Goal: Check status: Check status

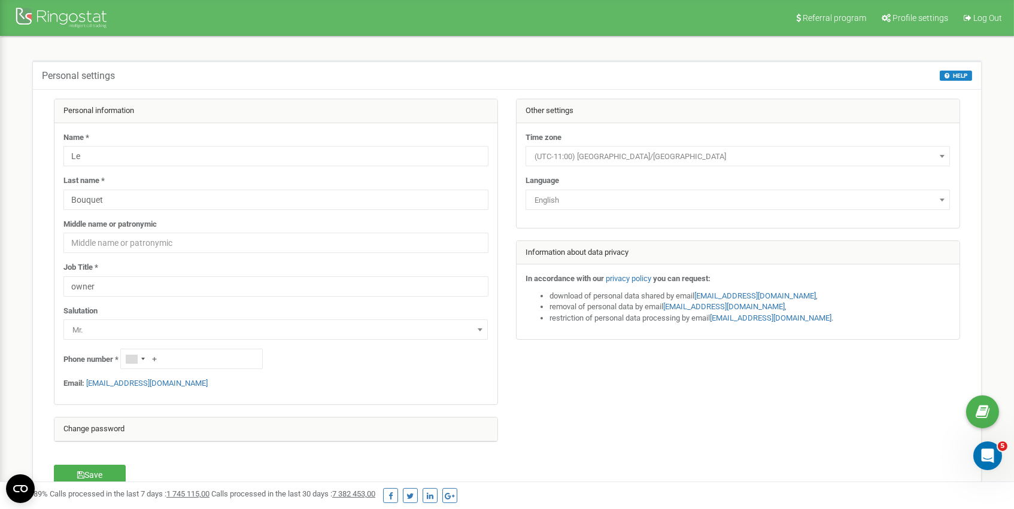
click at [74, 15] on div at bounding box center [63, 19] width 96 height 29
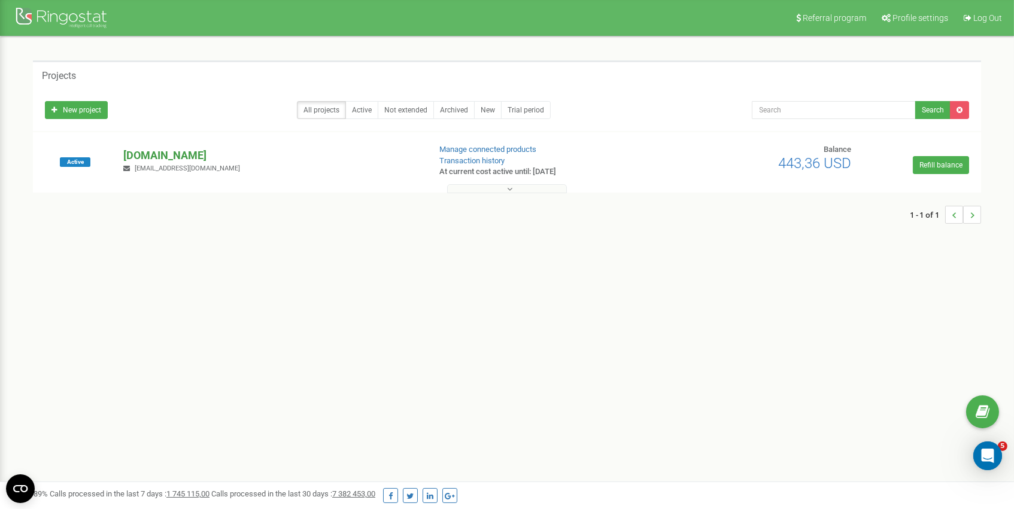
click at [154, 150] on p "[DOMAIN_NAME]" at bounding box center [271, 156] width 296 height 16
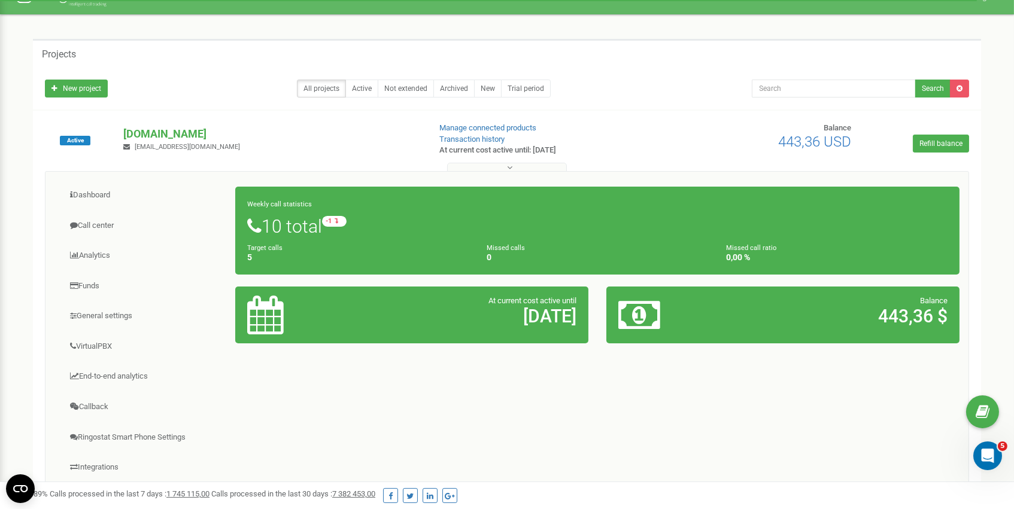
scroll to position [17, 0]
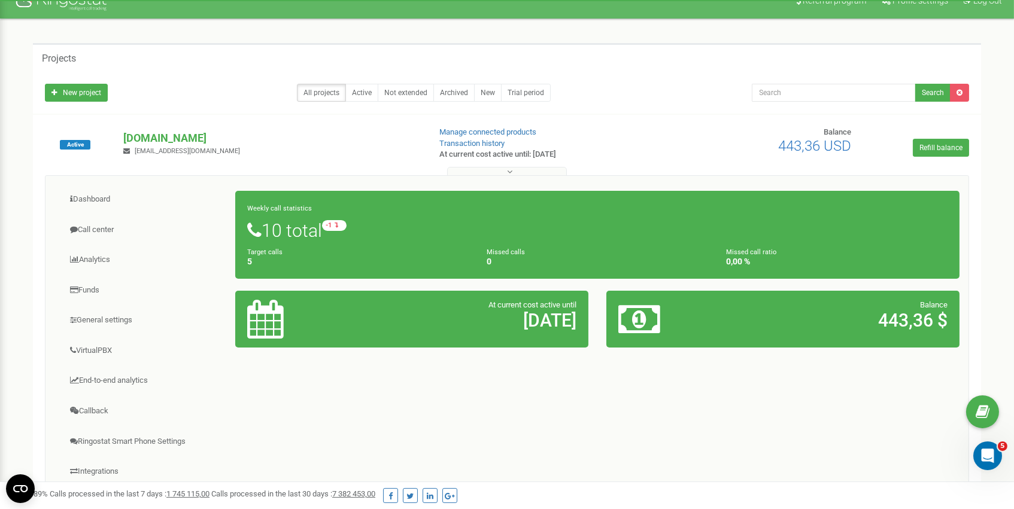
click at [461, 236] on h1 "10 total -1 relative to last week" at bounding box center [597, 230] width 700 height 20
click at [305, 233] on h1 "10 total -1 relative to last week" at bounding box center [597, 230] width 700 height 20
click at [272, 253] on small "Target calls" at bounding box center [264, 252] width 35 height 8
click at [274, 208] on small "Weekly call statistics" at bounding box center [279, 209] width 65 height 8
click at [254, 217] on div "Weekly call statistics 10 total -1 relative to last week Target calls 5 Missed …" at bounding box center [597, 235] width 724 height 88
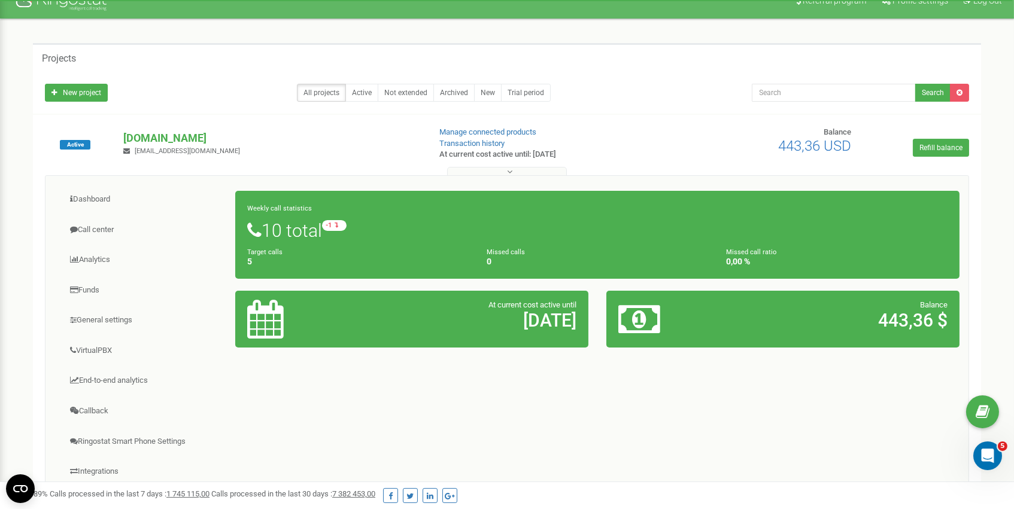
click at [751, 241] on div "Weekly call statistics 10 total -1 relative to last week Target calls 5 Missed …" at bounding box center [597, 235] width 724 height 88
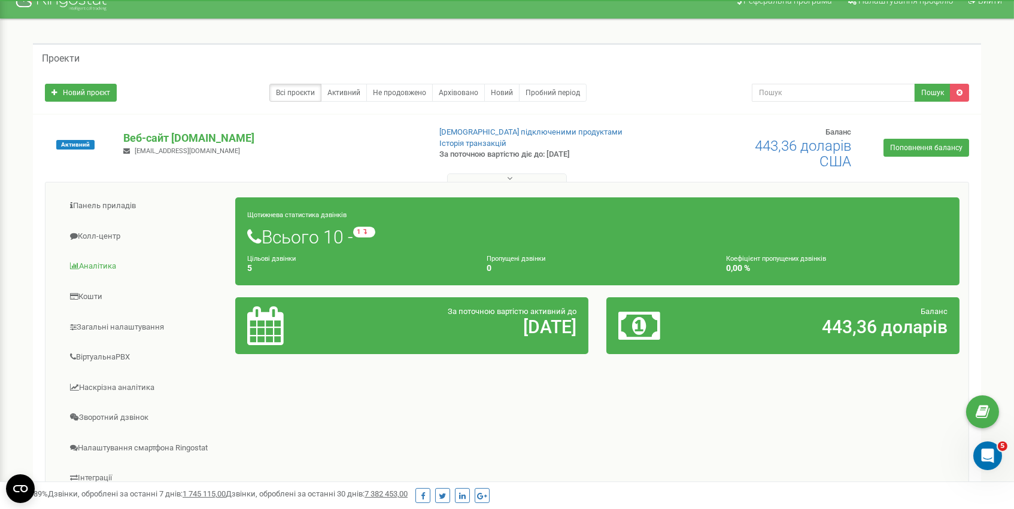
click at [117, 262] on link "Аналітика" at bounding box center [144, 266] width 181 height 29
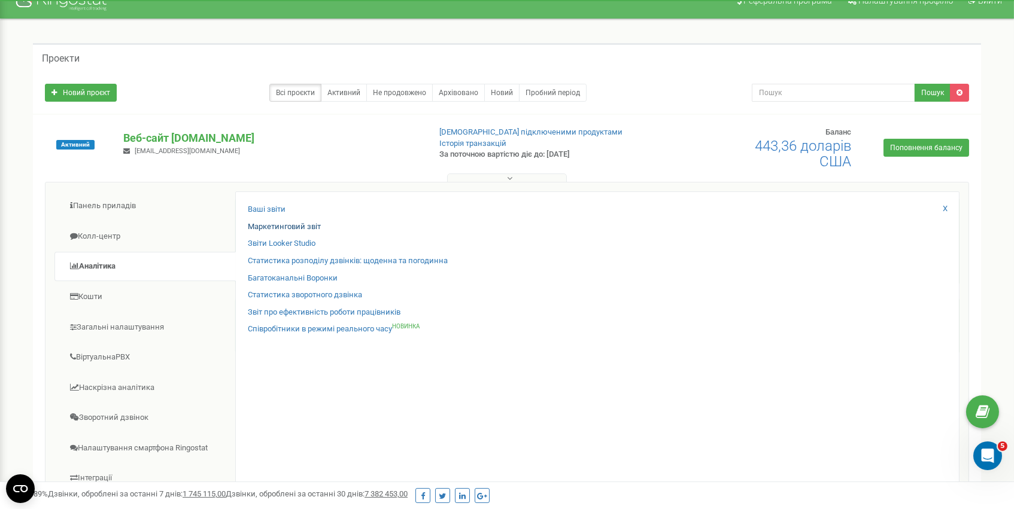
click at [280, 221] on link "Маркетинговий звіт" at bounding box center [284, 226] width 73 height 11
click at [274, 208] on link "Ваші звіти" at bounding box center [267, 209] width 38 height 11
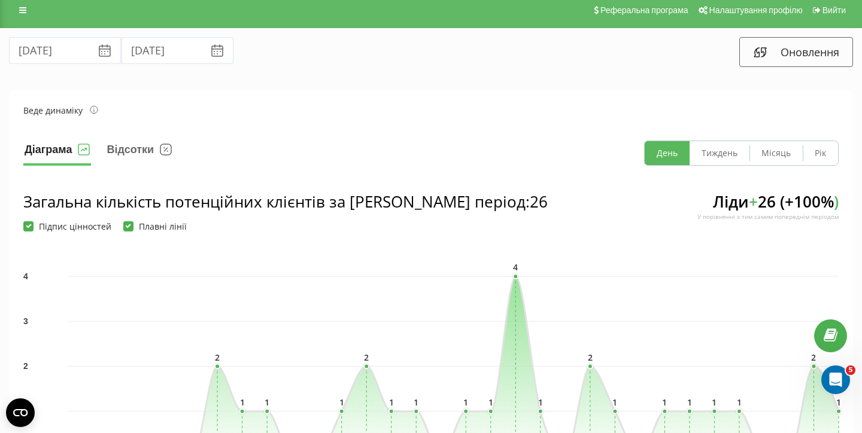
scroll to position [7, 0]
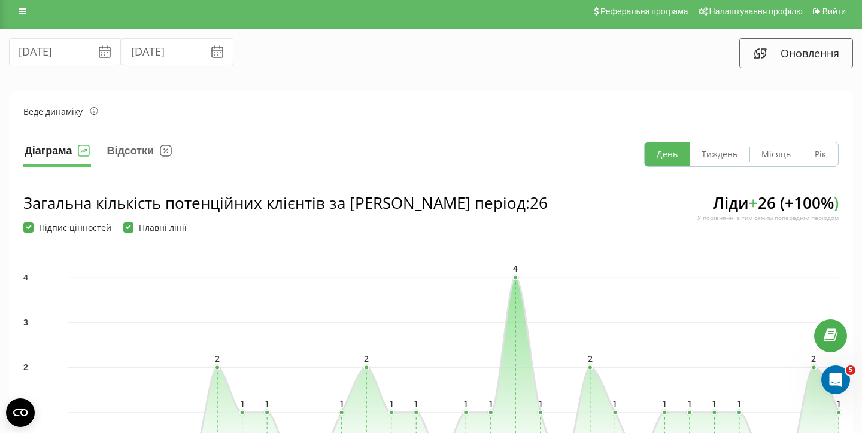
drag, startPoint x: 740, startPoint y: 154, endPoint x: 734, endPoint y: 154, distance: 6.6
click at [740, 154] on button "Тиждень" at bounding box center [720, 154] width 60 height 24
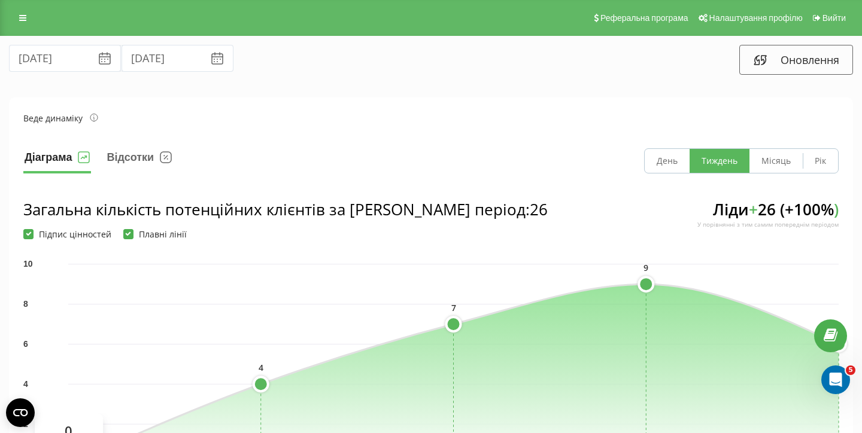
scroll to position [0, 0]
click at [716, 160] on button "Тиждень" at bounding box center [720, 161] width 60 height 24
click at [812, 63] on button "Оновлення" at bounding box center [796, 60] width 114 height 30
click at [50, 59] on input "22.08.2025" at bounding box center [65, 58] width 112 height 27
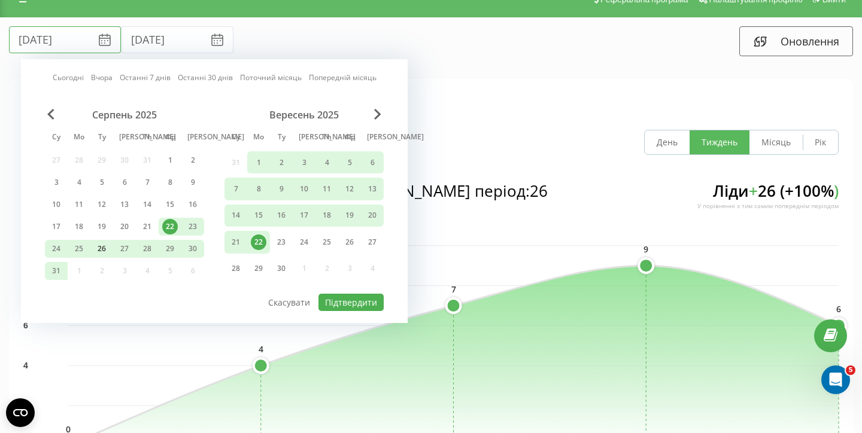
scroll to position [16, 0]
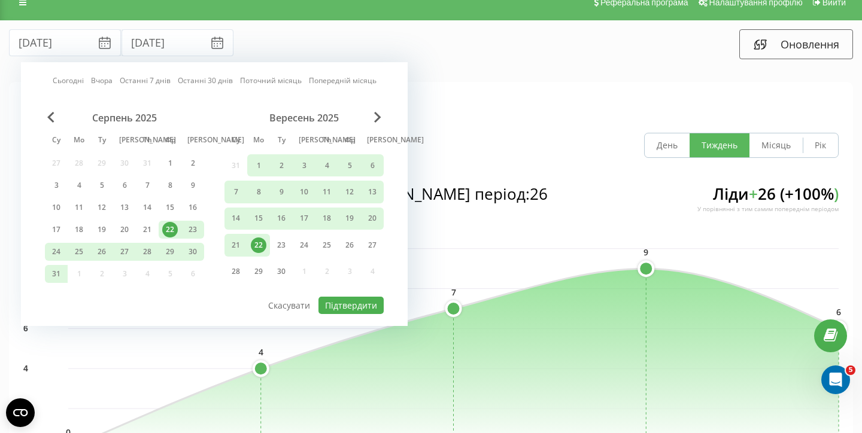
click at [198, 271] on div "Серпень 2025 Су Мо Ту Ми Th Фр Са 27 28 29 30 31 1 2 3 4 5 6 7 8 9 10 11 12 13 …" at bounding box center [124, 199] width 159 height 175
click at [190, 272] on div "Серпень 2025 Су Мо Ту Ми Th Фр Са 27 28 29 30 31 1 2 3 4 5 6 7 8 9 10 11 12 13 …" at bounding box center [124, 199] width 159 height 175
click at [236, 244] on div "21" at bounding box center [236, 246] width 16 height 16
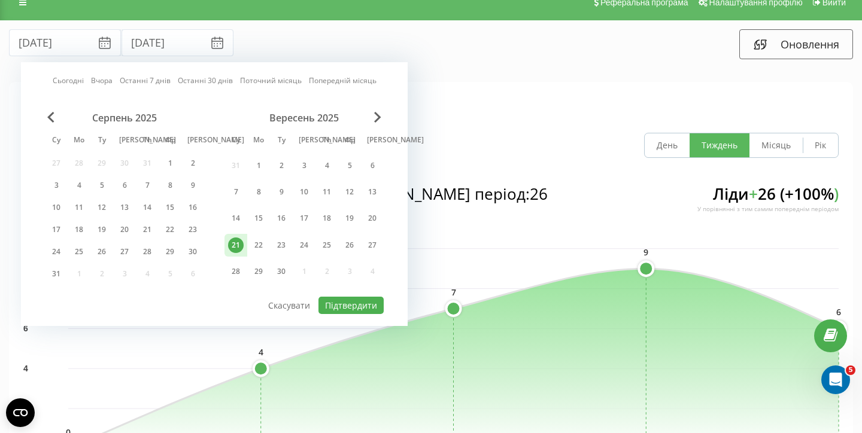
click at [59, 116] on div "Серпень 2025" at bounding box center [124, 118] width 159 height 12
click at [53, 114] on span "Попередній місяць" at bounding box center [50, 117] width 7 height 11
click at [375, 114] on span "Наступного місяця" at bounding box center [377, 117] width 7 height 11
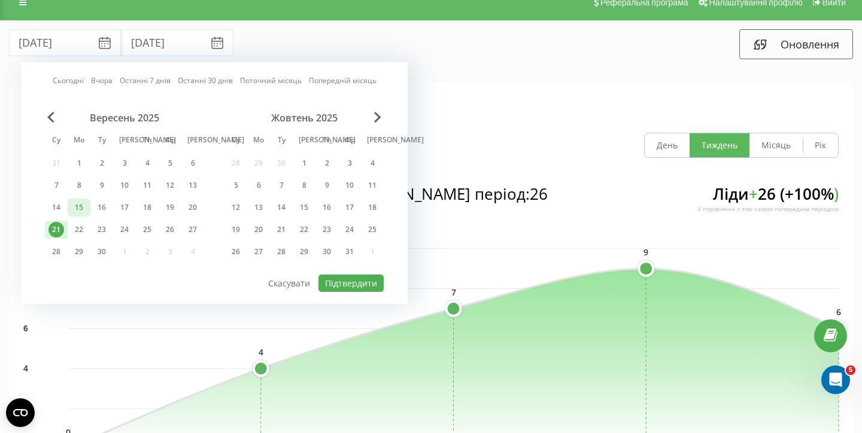
click at [85, 209] on div "15" at bounding box center [79, 208] width 16 height 16
click at [359, 280] on button "Підтвердити" at bounding box center [350, 283] width 65 height 17
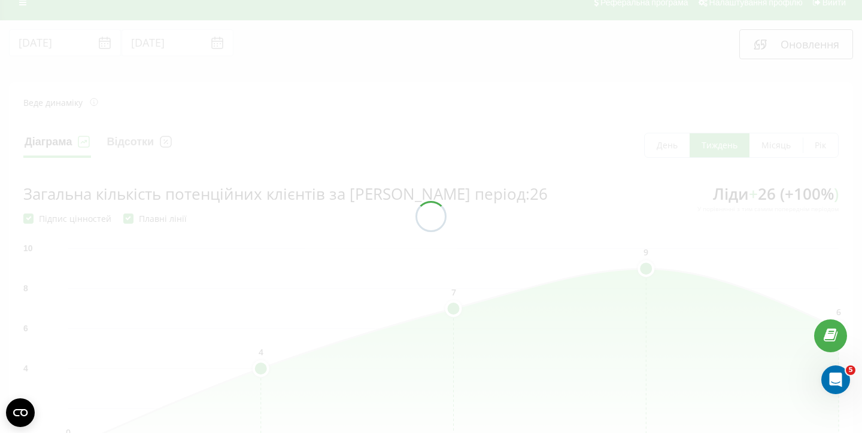
type input "15.09.2025"
type input "21.09.2025"
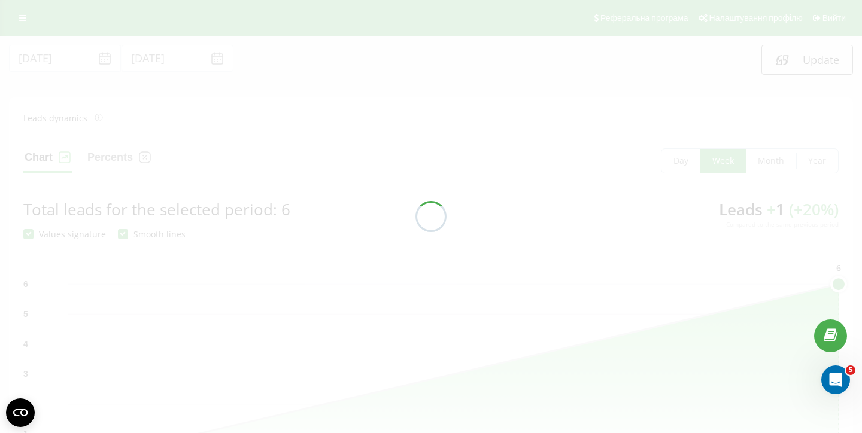
scroll to position [16, 0]
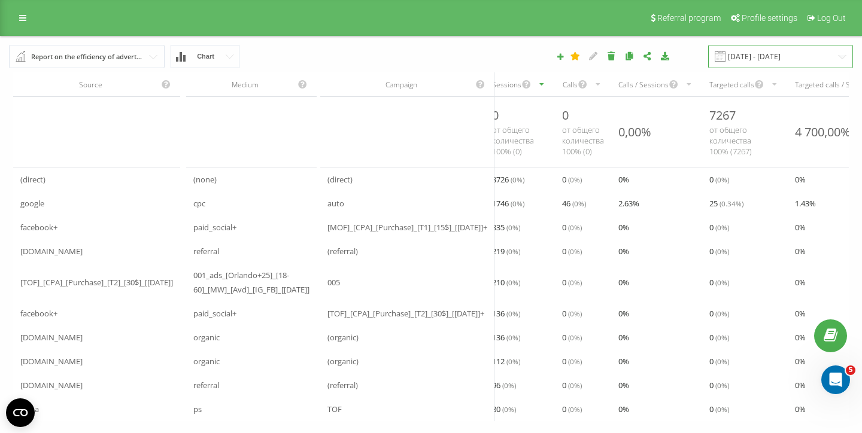
click at [845, 53] on input "[DATE] - [DATE]" at bounding box center [780, 56] width 145 height 23
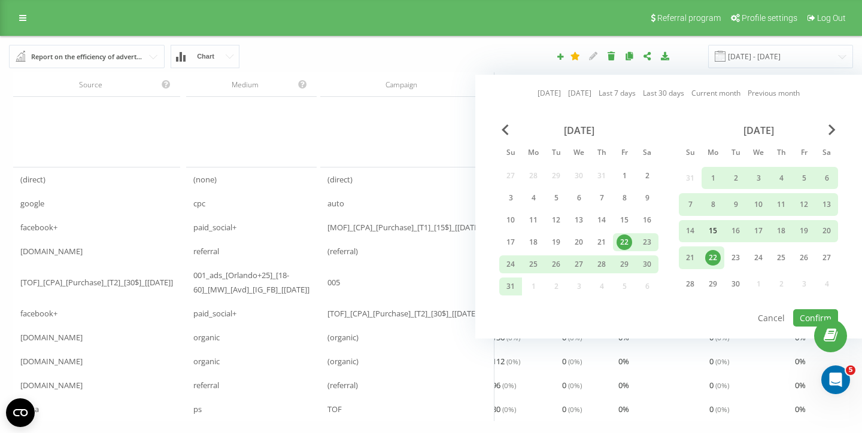
click at [714, 233] on div "15" at bounding box center [713, 231] width 16 height 16
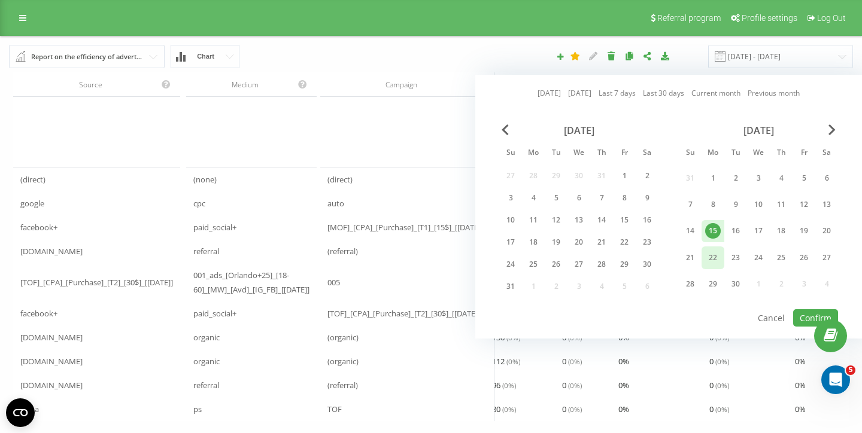
click at [716, 253] on div "22" at bounding box center [713, 258] width 16 height 16
click at [711, 235] on div "15" at bounding box center [713, 231] width 16 height 16
click at [694, 254] on div "21" at bounding box center [690, 258] width 16 height 16
click at [819, 315] on button "Confirm" at bounding box center [815, 317] width 45 height 17
type input "[DATE] - [DATE]"
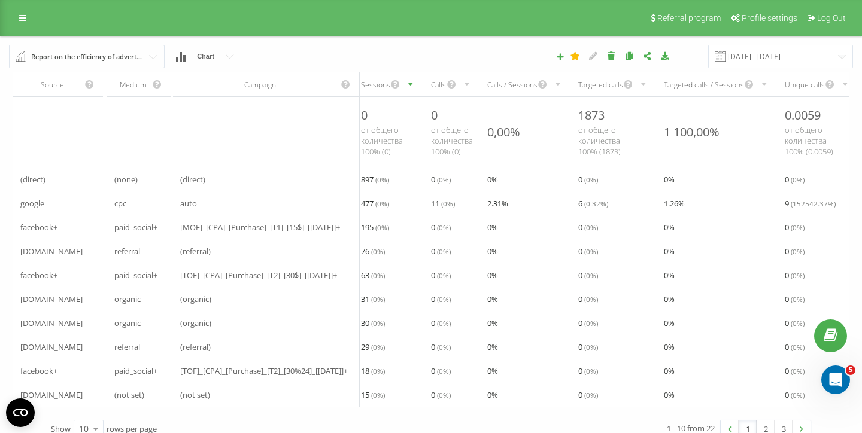
click at [156, 58] on input "text" at bounding box center [87, 56] width 154 height 22
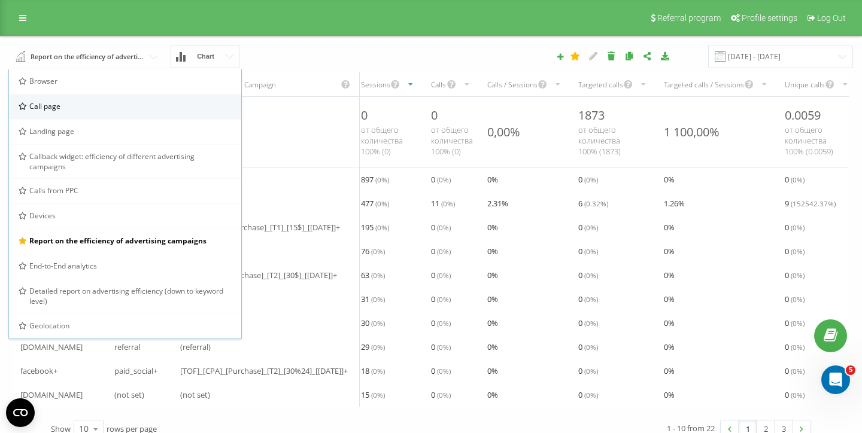
click at [139, 113] on div "Call page" at bounding box center [125, 106] width 232 height 25
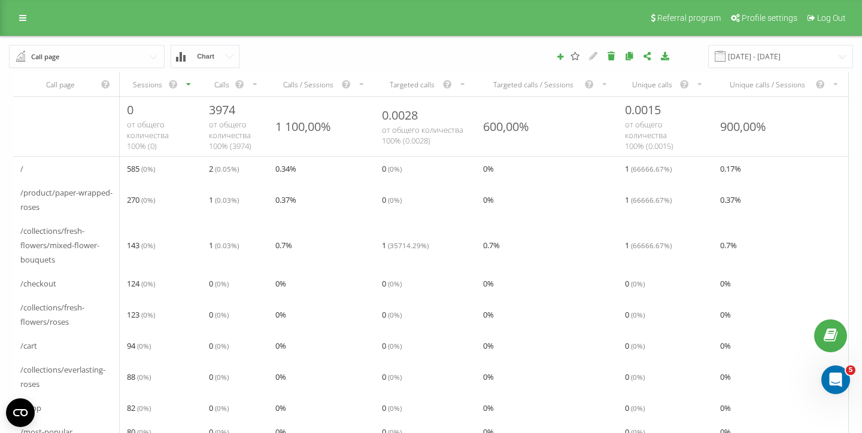
scroll to position [2, 0]
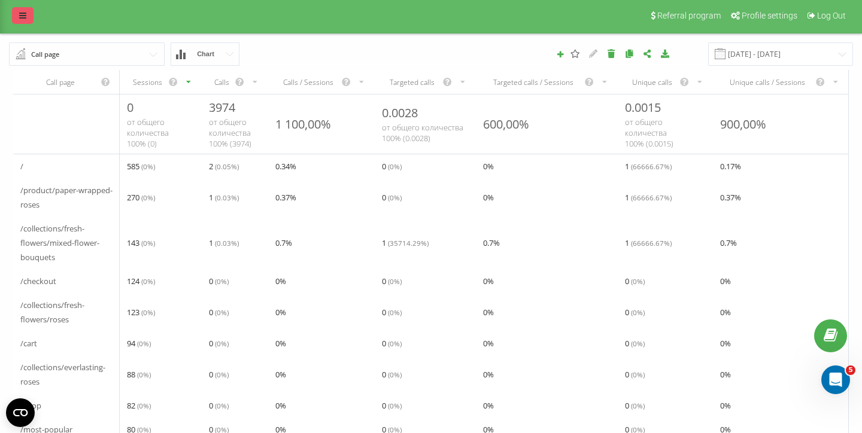
click at [22, 15] on icon at bounding box center [22, 15] width 7 height 8
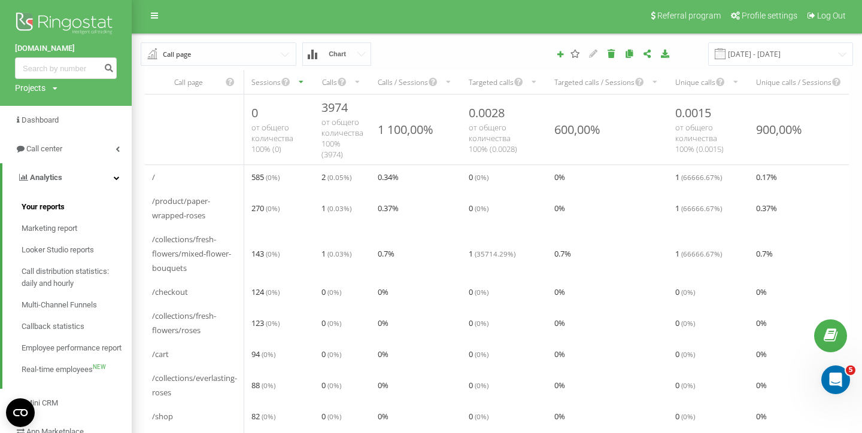
click at [71, 200] on link "Your reports" at bounding box center [77, 207] width 110 height 22
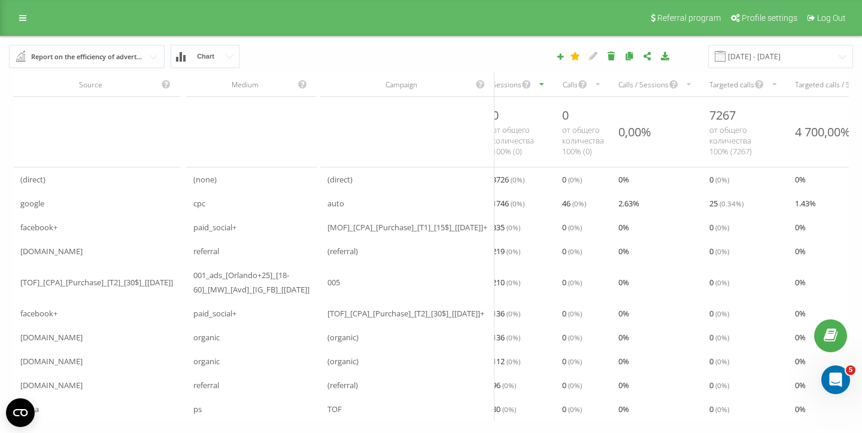
click at [15, 26] on div "Referral program Profile settings Log Out" at bounding box center [431, 18] width 862 height 36
click at [19, 23] on link at bounding box center [23, 18] width 22 height 17
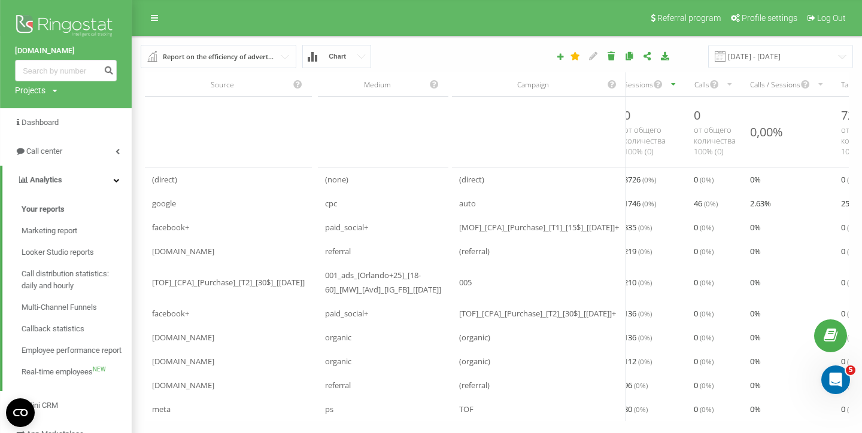
click at [37, 22] on img at bounding box center [66, 27] width 102 height 30
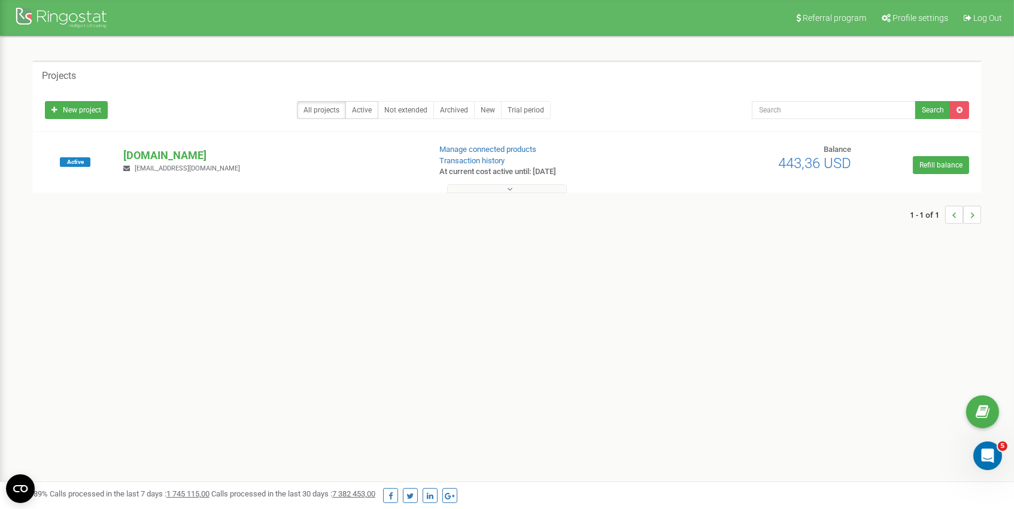
click at [360, 110] on link "Active" at bounding box center [361, 110] width 33 height 18
click at [200, 150] on p "[DOMAIN_NAME]" at bounding box center [271, 156] width 296 height 16
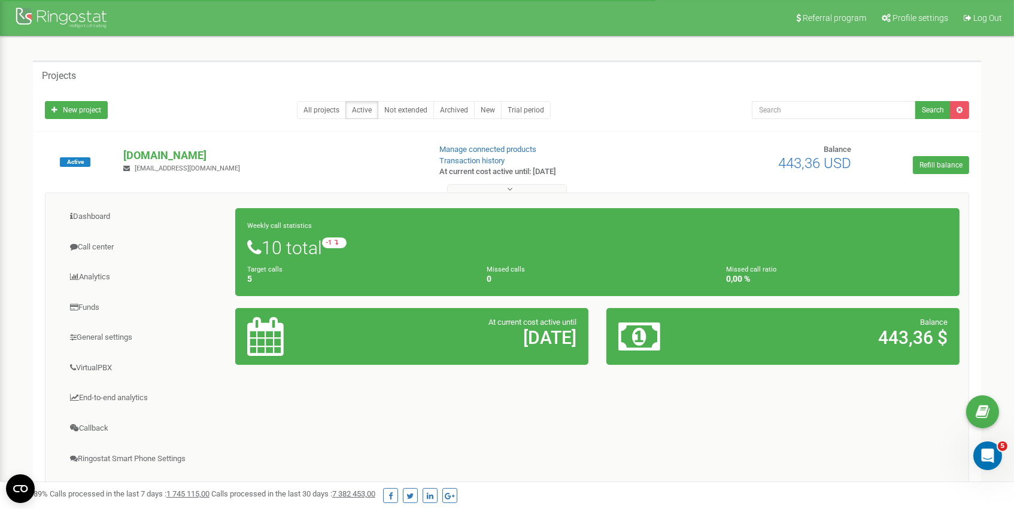
click at [329, 314] on div "At current cost active until 13.03.2026" at bounding box center [411, 336] width 353 height 57
click at [298, 245] on h1 "10 total -1 relative to last week" at bounding box center [597, 248] width 700 height 20
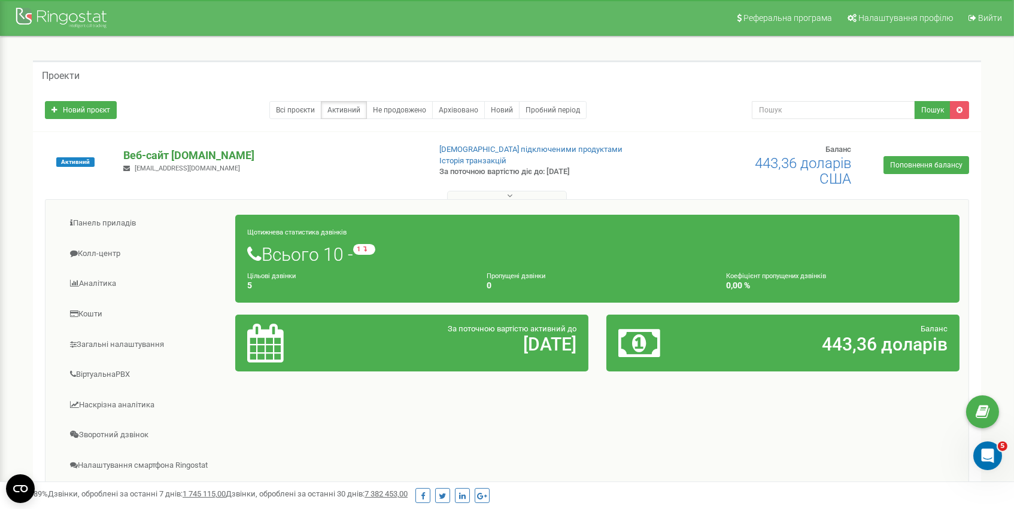
click at [259, 154] on p "Веб-сайт [DOMAIN_NAME]" at bounding box center [271, 156] width 296 height 16
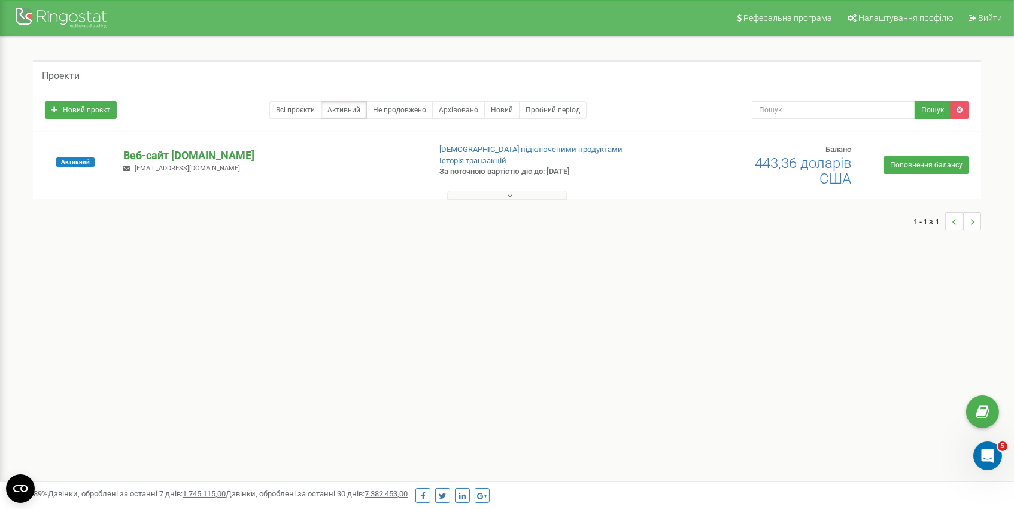
click at [259, 154] on p "Веб-сайт [DOMAIN_NAME]" at bounding box center [271, 156] width 296 height 16
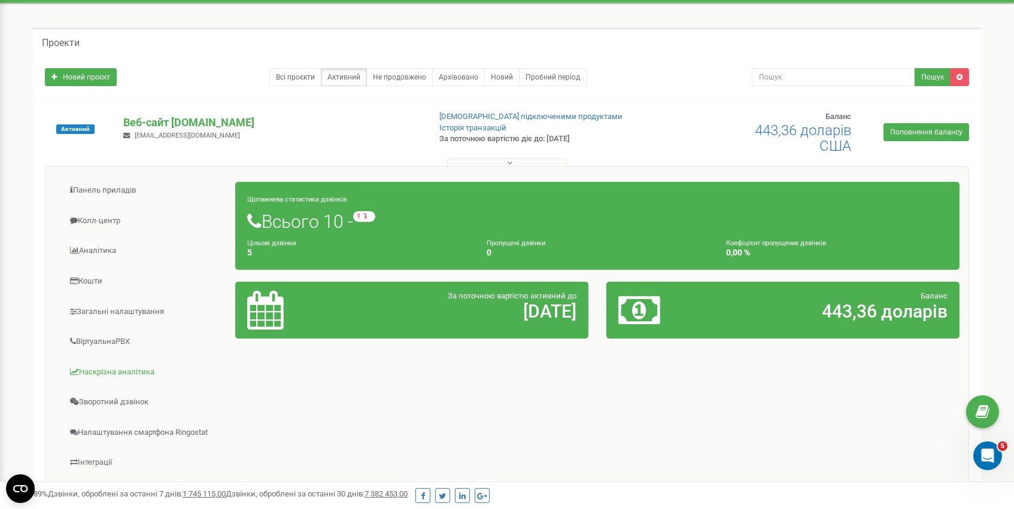
scroll to position [31, 0]
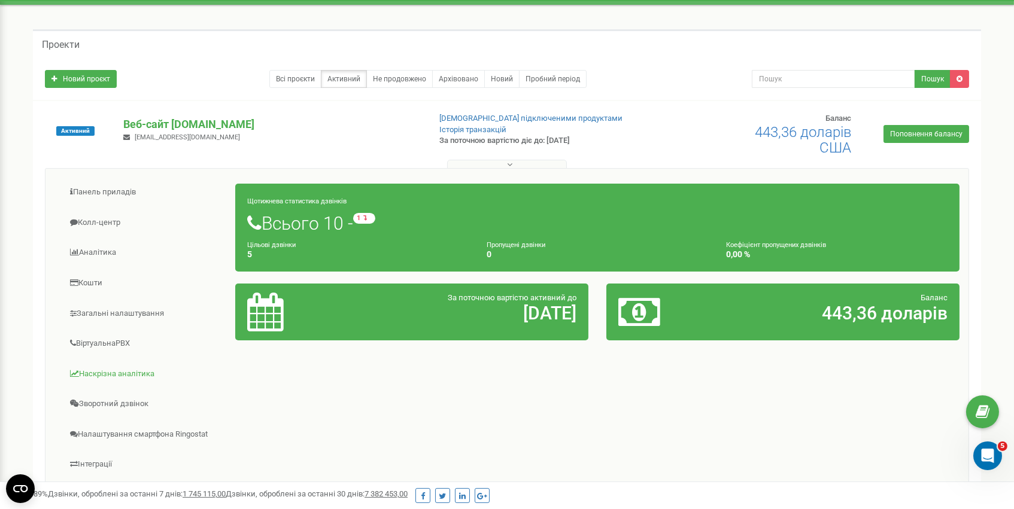
click at [130, 375] on link "Наскрізна аналітика" at bounding box center [144, 374] width 181 height 29
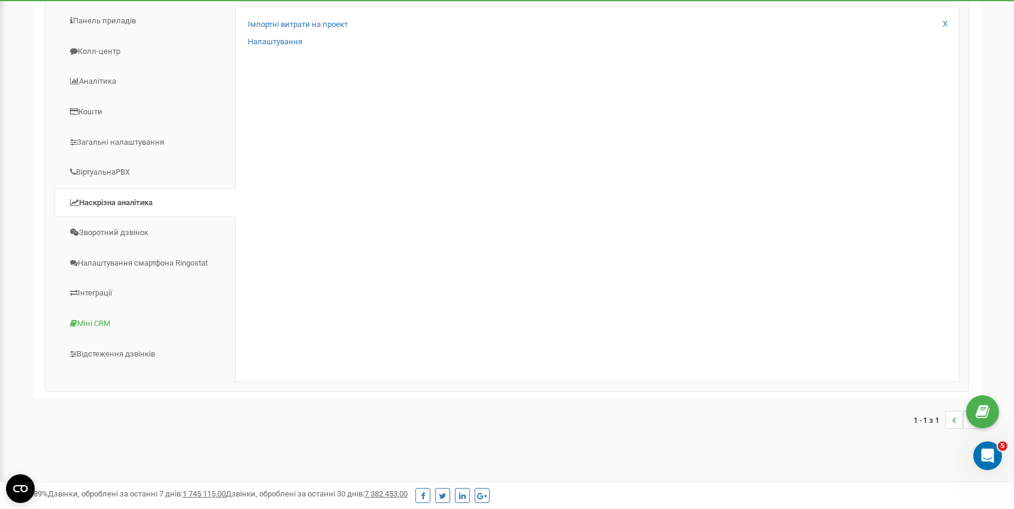
scroll to position [208, 0]
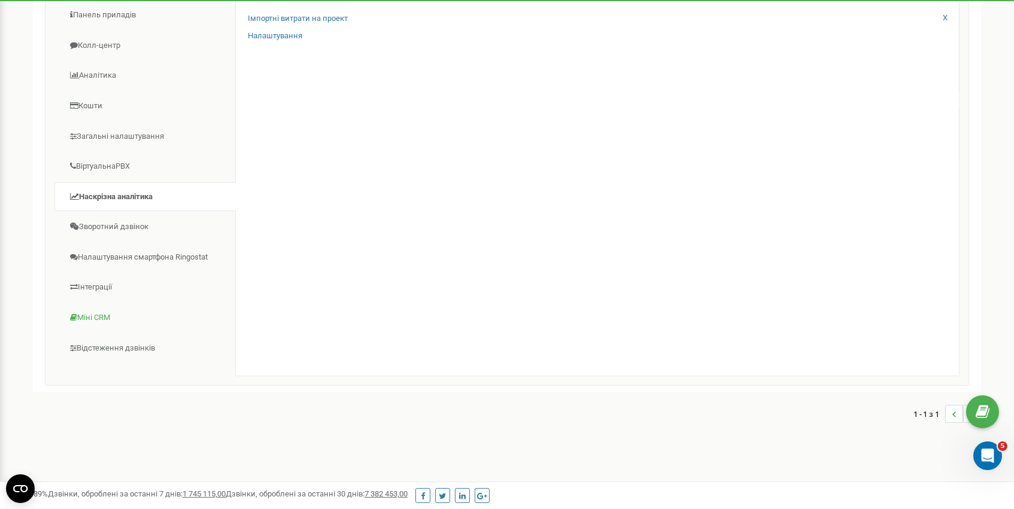
click at [102, 316] on link "Міні CRM" at bounding box center [144, 317] width 181 height 29
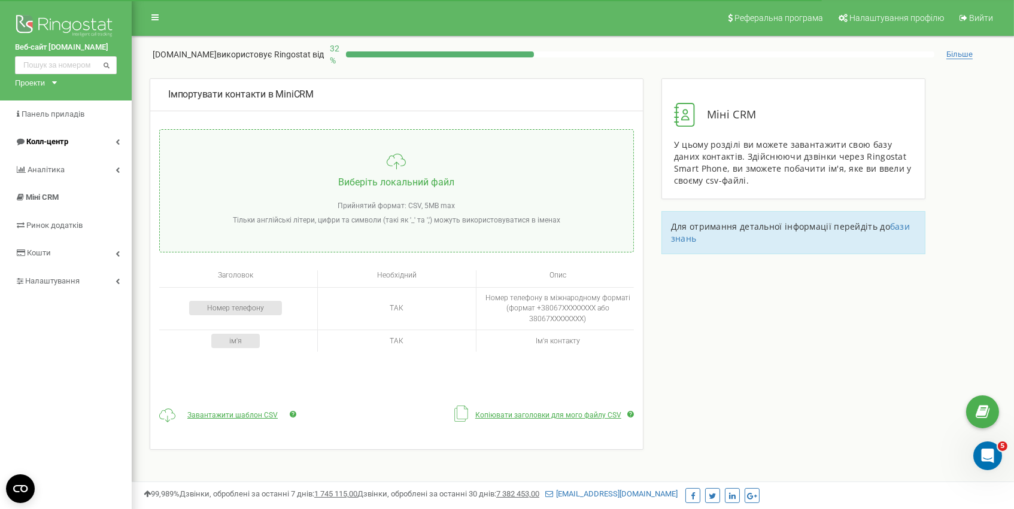
click at [71, 144] on link "Колл-центр" at bounding box center [66, 142] width 132 height 28
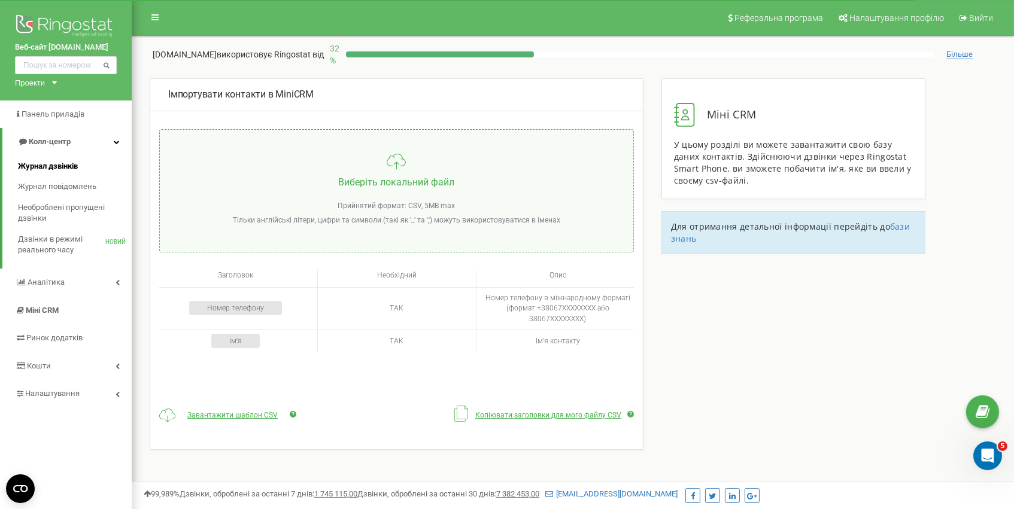
click at [82, 174] on link "Журнал дзвінків" at bounding box center [75, 166] width 114 height 21
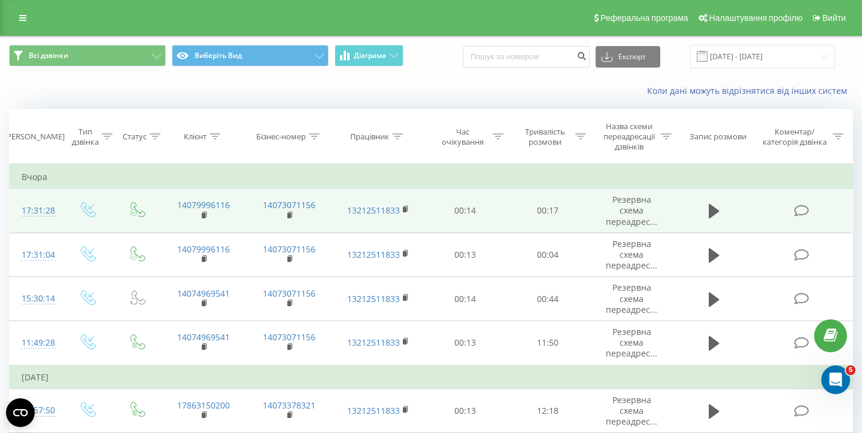
scroll to position [7, 0]
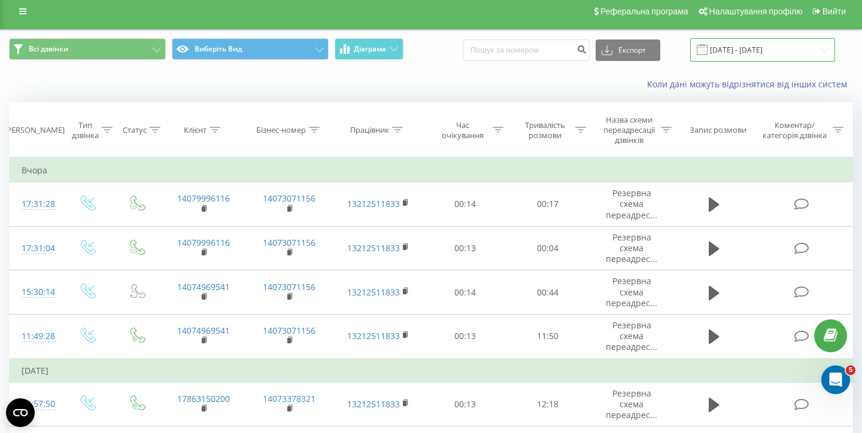
click at [824, 44] on input "[DATE] - [DATE]" at bounding box center [762, 49] width 145 height 23
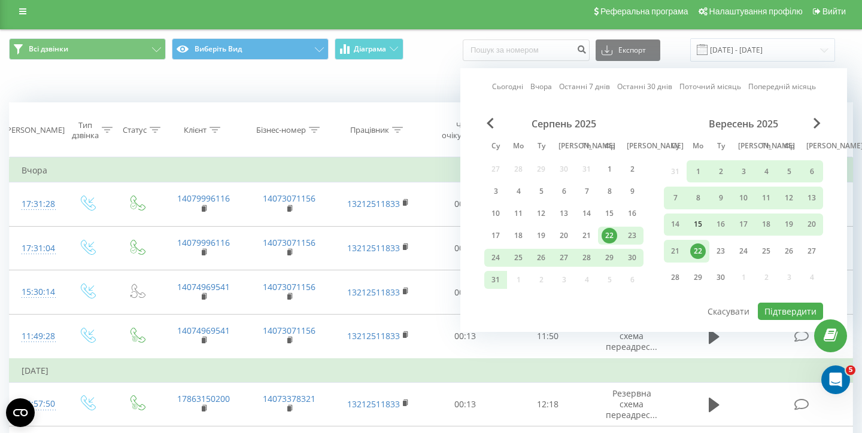
click at [701, 227] on div "15" at bounding box center [698, 225] width 16 height 16
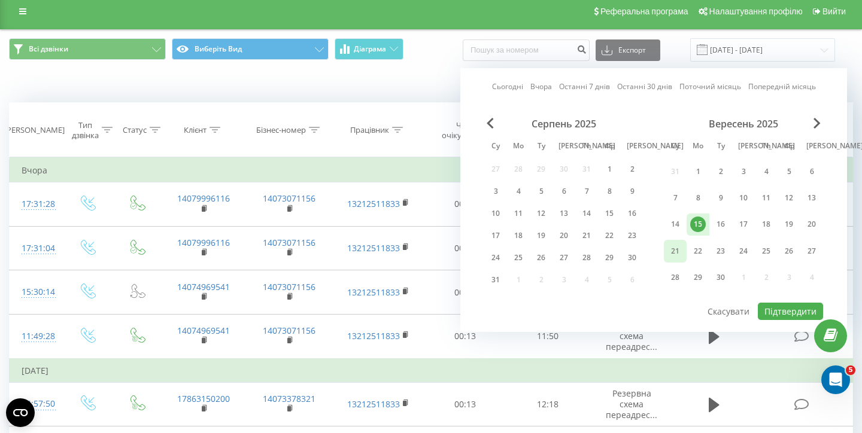
click at [676, 253] on div "21" at bounding box center [675, 252] width 16 height 16
click at [786, 308] on button "Підтвердити" at bounding box center [790, 311] width 65 height 17
type input "[DATE] - [DATE]"
